Goal: Check status: Check status

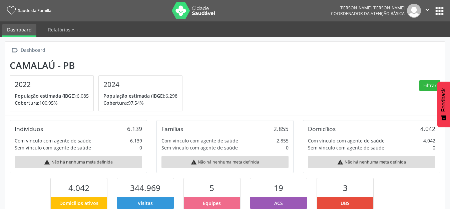
click at [442, 10] on button "apps" at bounding box center [440, 11] width 12 height 12
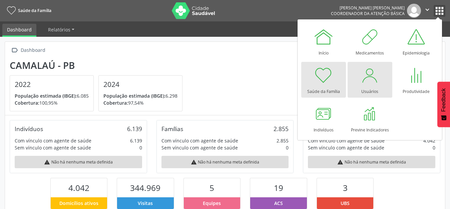
scroll to position [111, 147]
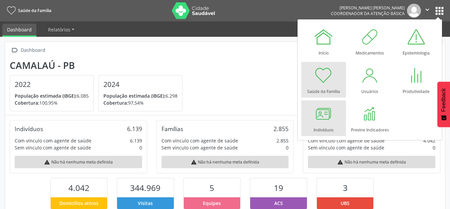
click at [325, 125] on div "Indivíduos" at bounding box center [324, 127] width 20 height 9
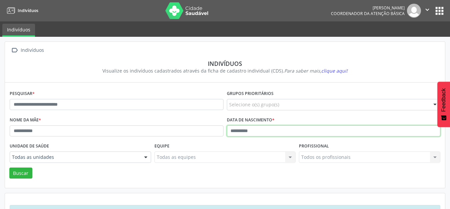
click at [229, 133] on input "text" at bounding box center [334, 130] width 214 height 11
type input "**********"
click at [9, 167] on button "Buscar" at bounding box center [20, 172] width 23 height 11
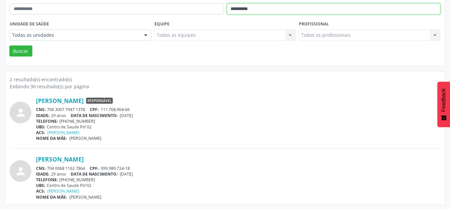
scroll to position [122, 0]
